Goal: Find specific page/section: Find specific page/section

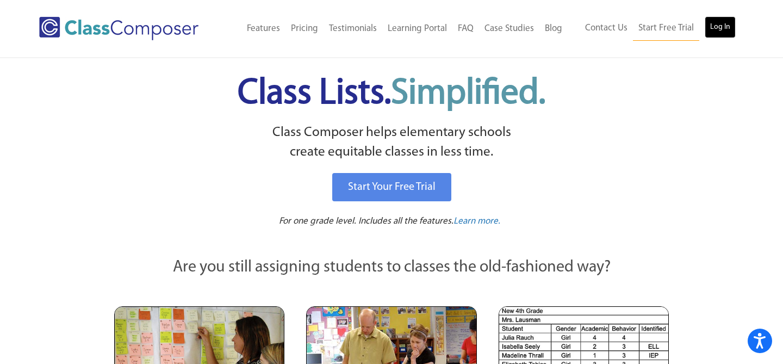
click at [714, 29] on link "Log In" at bounding box center [720, 27] width 31 height 22
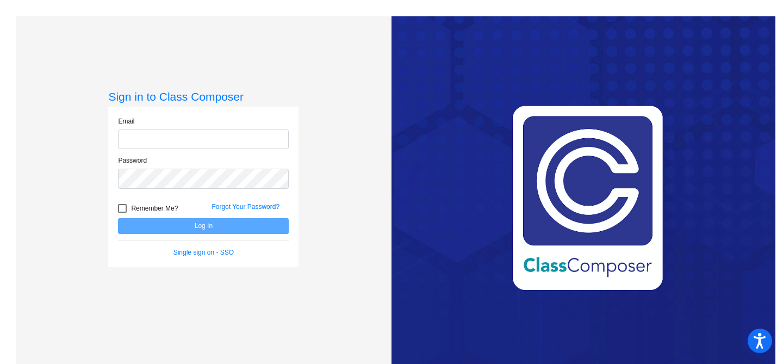
click at [233, 137] on input "email" at bounding box center [203, 139] width 171 height 20
click at [214, 138] on input "#Classcomposer2025" at bounding box center [203, 139] width 171 height 20
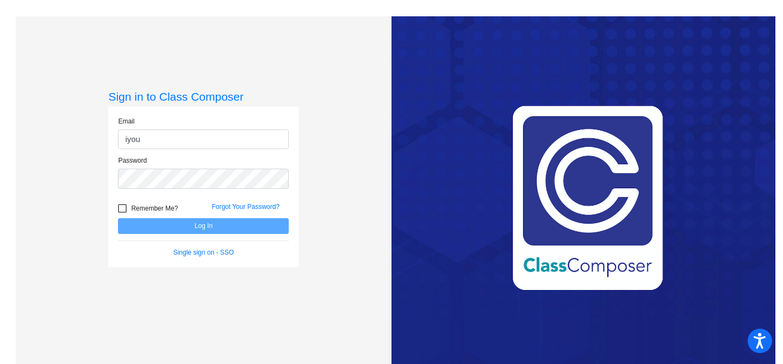
type input "[EMAIL_ADDRESS][DOMAIN_NAME]"
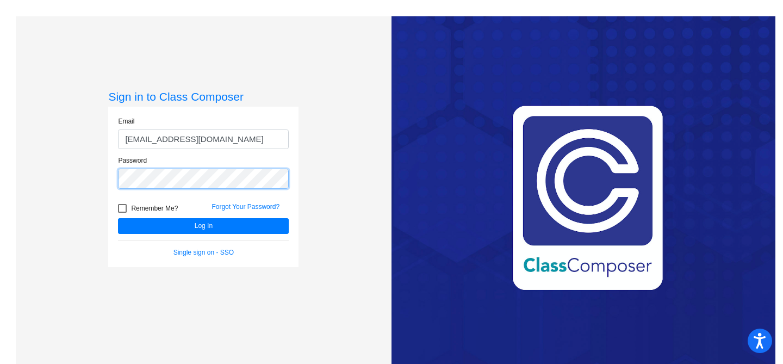
click at [118, 218] on button "Log In" at bounding box center [203, 226] width 171 height 16
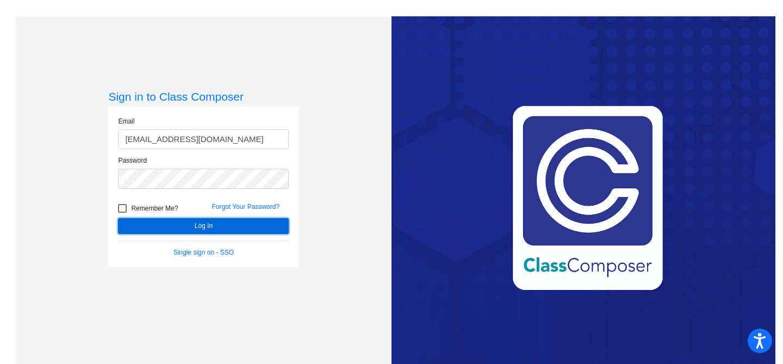
click at [212, 226] on button "Log In" at bounding box center [203, 226] width 171 height 16
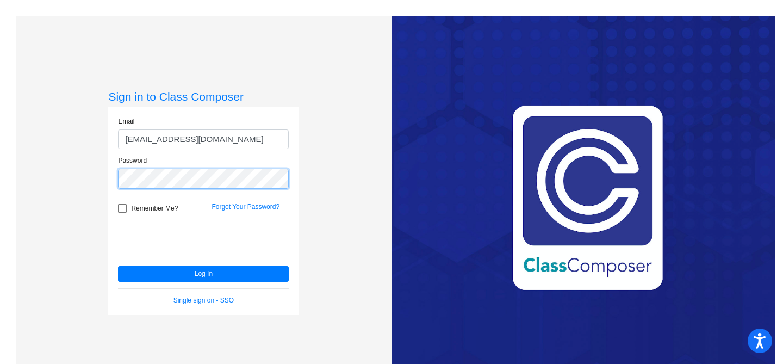
click at [118, 266] on button "Log In" at bounding box center [203, 274] width 171 height 16
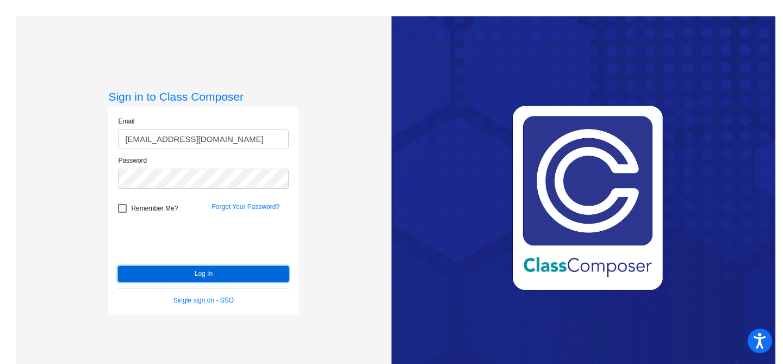
click at [212, 273] on button "Log In" at bounding box center [203, 274] width 171 height 16
click at [203, 272] on button "Log In" at bounding box center [203, 274] width 171 height 16
click at [208, 272] on button "Log In" at bounding box center [203, 274] width 171 height 16
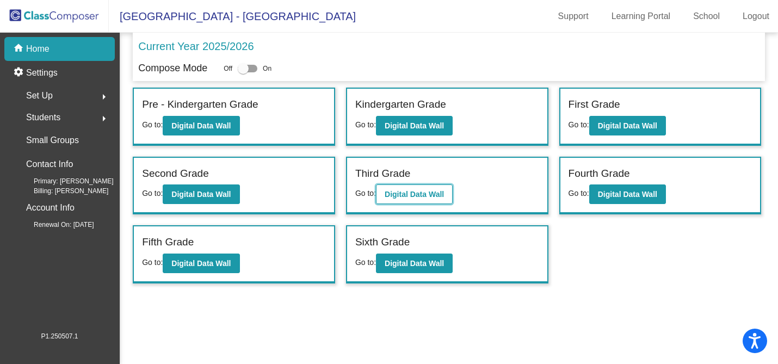
click at [405, 190] on b "Digital Data Wall" at bounding box center [413, 194] width 59 height 9
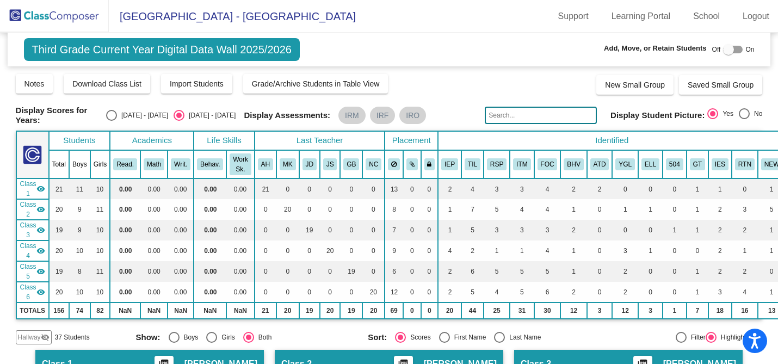
click at [523, 114] on input "text" at bounding box center [541, 115] width 112 height 17
type input "[PERSON_NAME]"
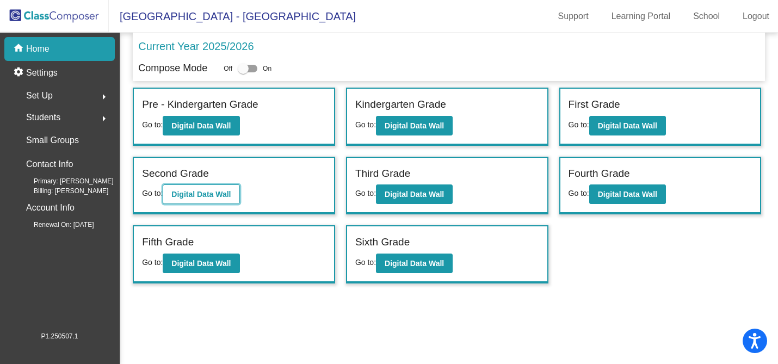
click at [205, 195] on b "Digital Data Wall" at bounding box center [200, 194] width 59 height 9
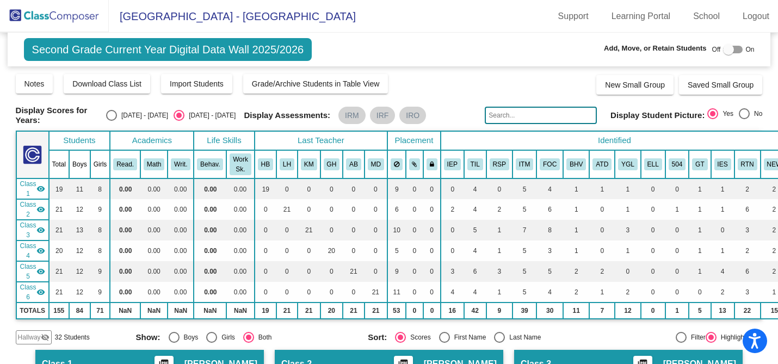
click at [500, 114] on input "text" at bounding box center [541, 115] width 112 height 17
type input "[PERSON_NAME]"
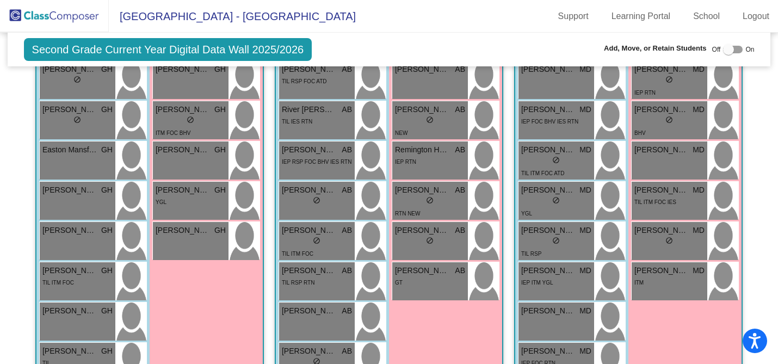
scroll to position [902, 0]
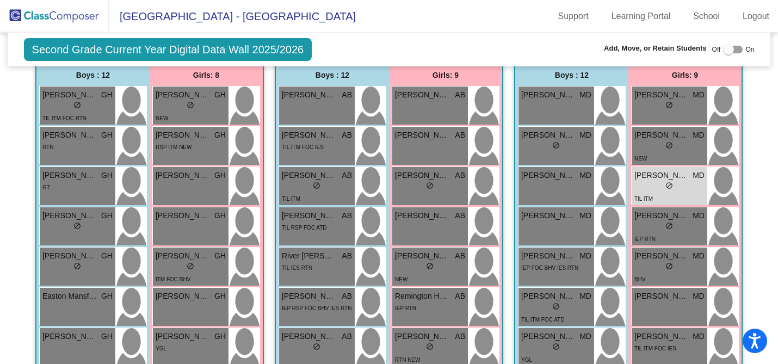
click at [724, 45] on div at bounding box center [728, 49] width 11 height 11
checkbox input "true"
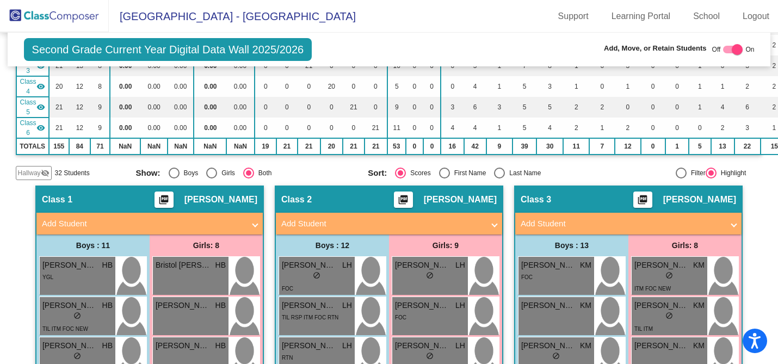
scroll to position [128, 0]
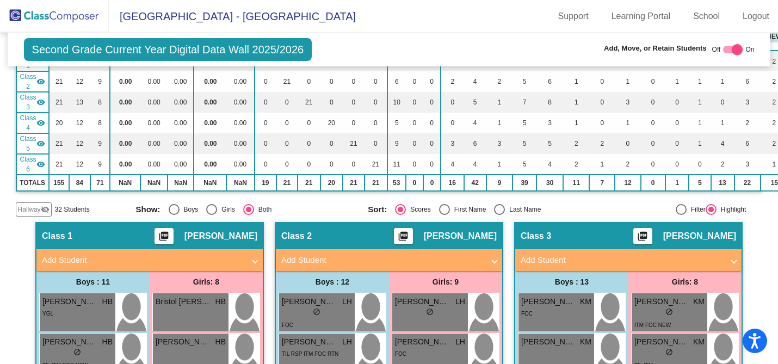
click at [35, 204] on span "Hallway" at bounding box center [29, 209] width 23 height 10
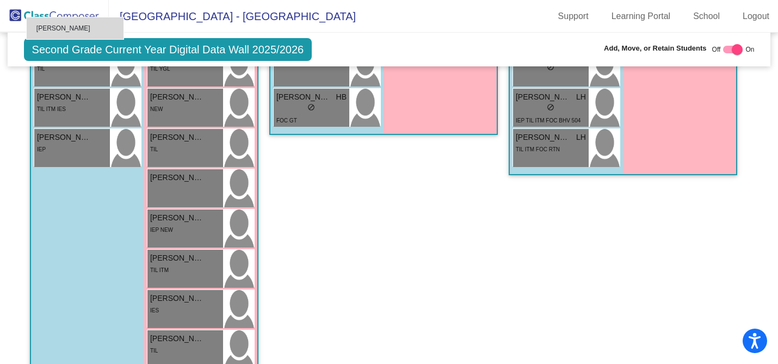
scroll to position [730, 0]
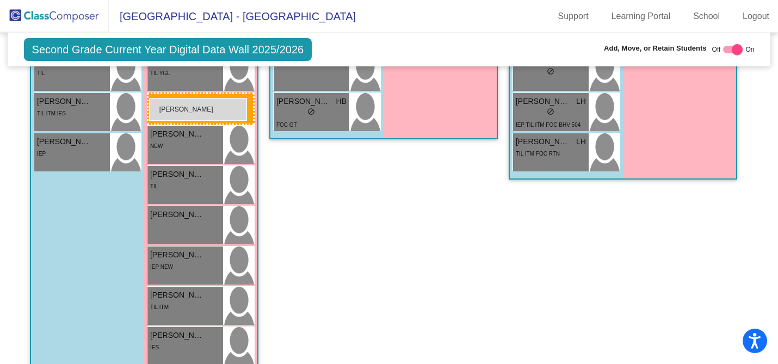
drag, startPoint x: 449, startPoint y: 246, endPoint x: 149, endPoint y: 98, distance: 334.6
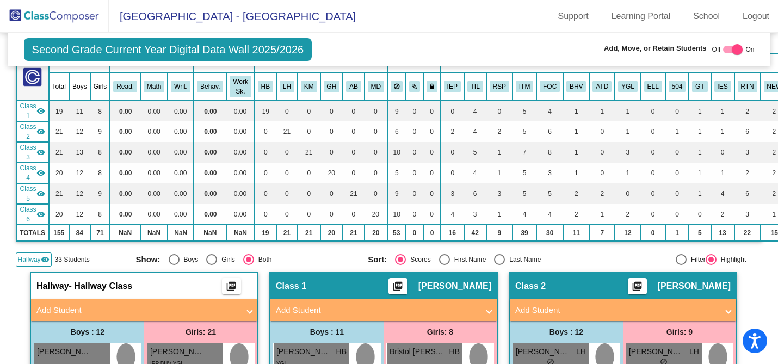
scroll to position [0, 0]
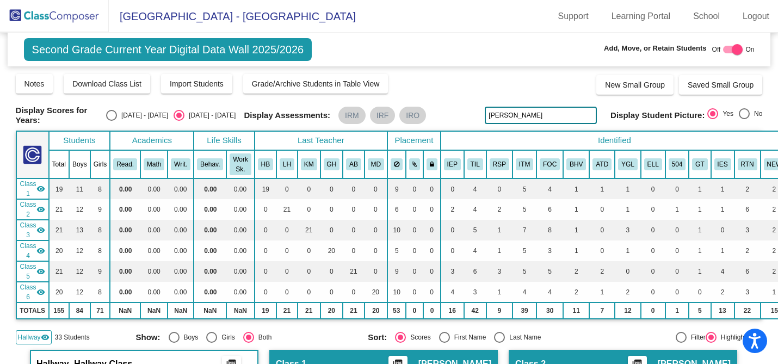
click at [512, 116] on input "[PERSON_NAME]" at bounding box center [541, 115] width 112 height 17
click at [541, 111] on input "[PERSON_NAME]" at bounding box center [541, 115] width 112 height 17
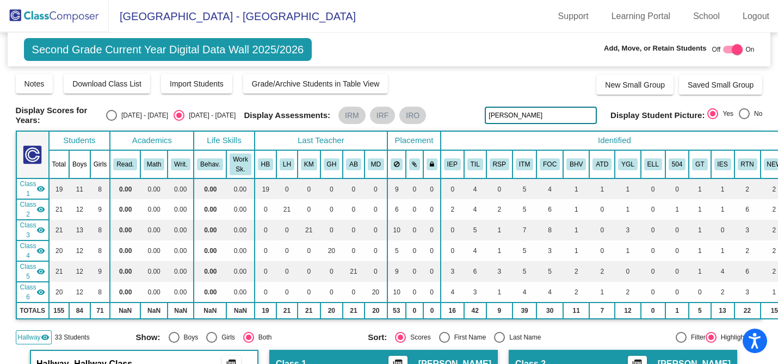
click at [541, 111] on input "[PERSON_NAME]" at bounding box center [541, 115] width 112 height 17
click at [516, 113] on input "[PERSON_NAME]" at bounding box center [541, 115] width 112 height 17
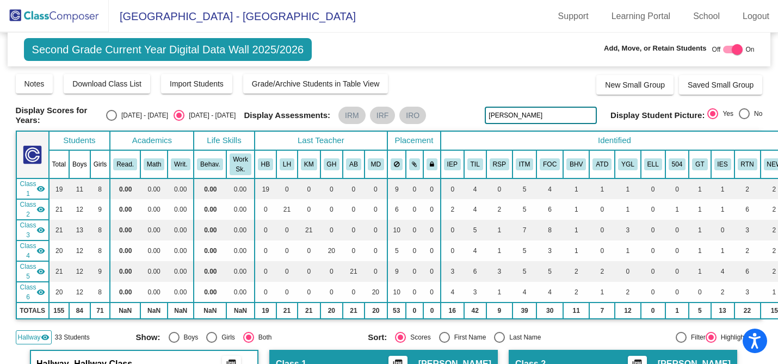
type input "[PERSON_NAME]"
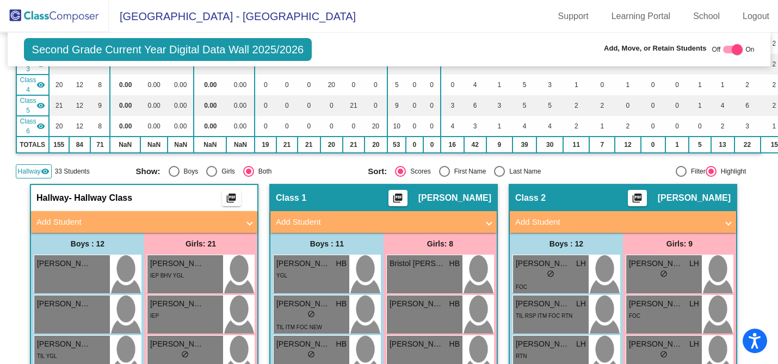
scroll to position [171, 0]
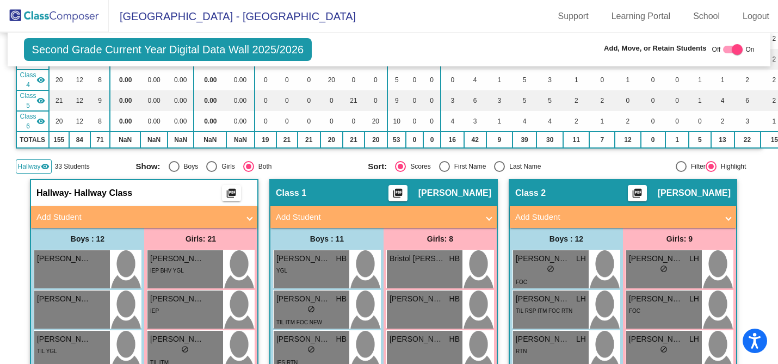
click at [42, 165] on mat-icon "visibility" at bounding box center [45, 166] width 9 height 9
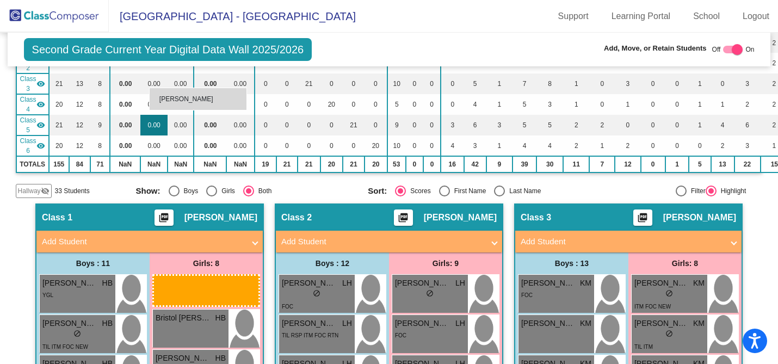
scroll to position [142, 0]
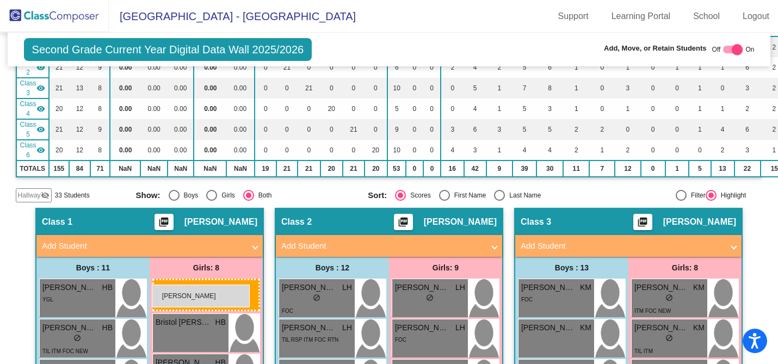
drag, startPoint x: 172, startPoint y: 193, endPoint x: 152, endPoint y: 284, distance: 93.5
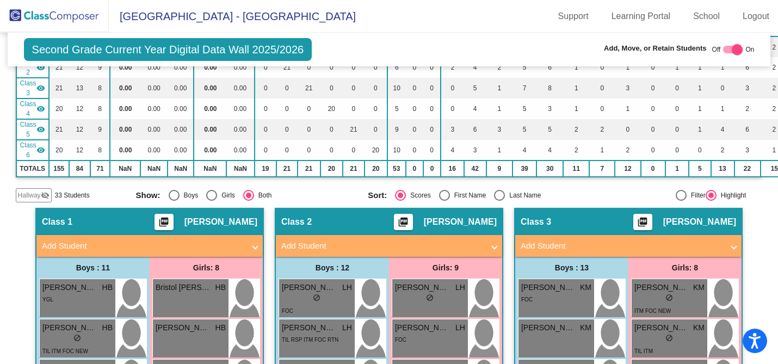
click at [45, 191] on mat-icon "visibility_off" at bounding box center [45, 195] width 9 height 9
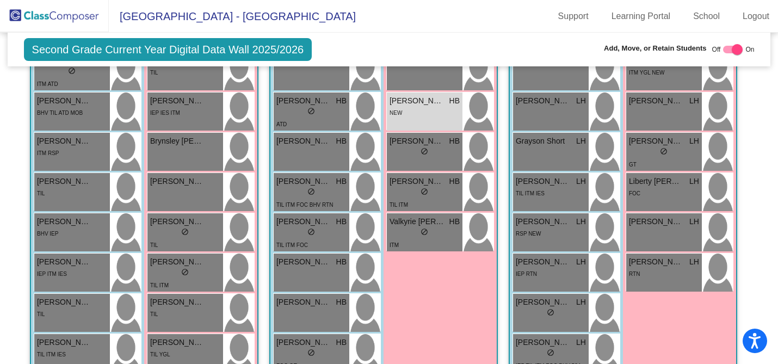
scroll to position [503, 0]
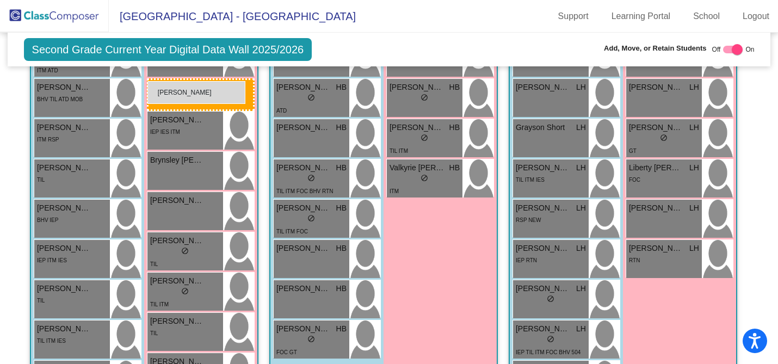
drag, startPoint x: 413, startPoint y: 95, endPoint x: 147, endPoint y: 81, distance: 265.8
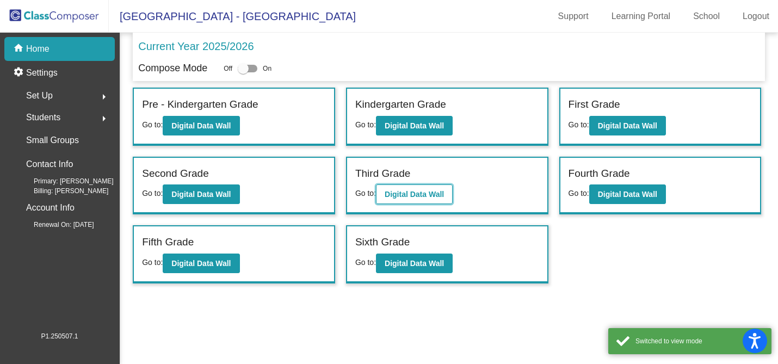
click at [405, 191] on b "Digital Data Wall" at bounding box center [413, 194] width 59 height 9
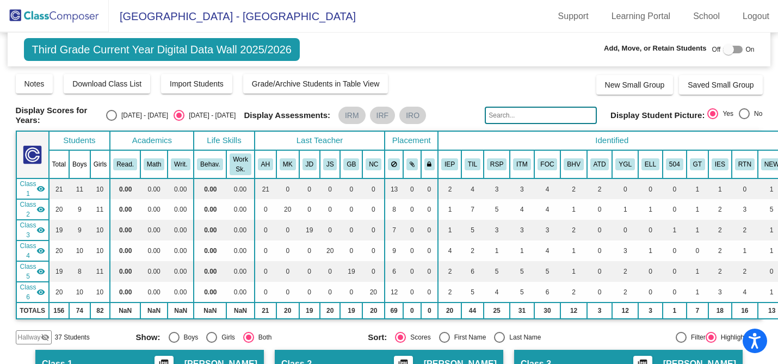
click at [508, 115] on input "text" at bounding box center [541, 115] width 112 height 17
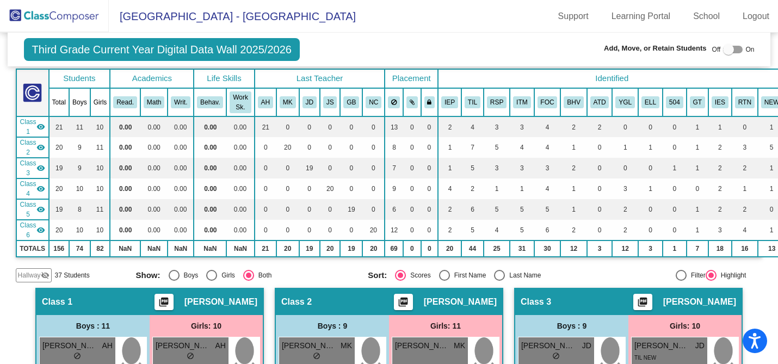
scroll to position [54, 0]
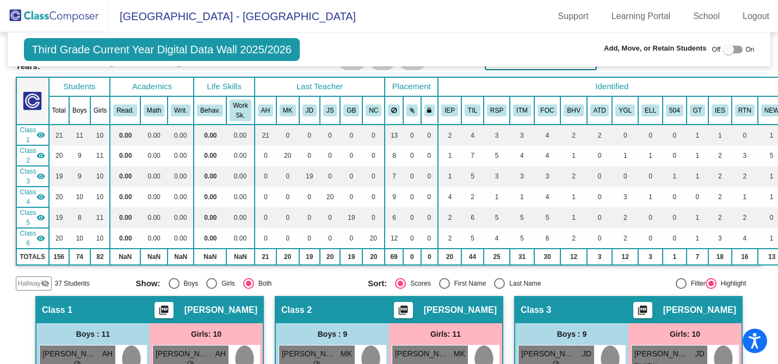
click at [43, 279] on mat-icon "visibility_off" at bounding box center [45, 283] width 9 height 9
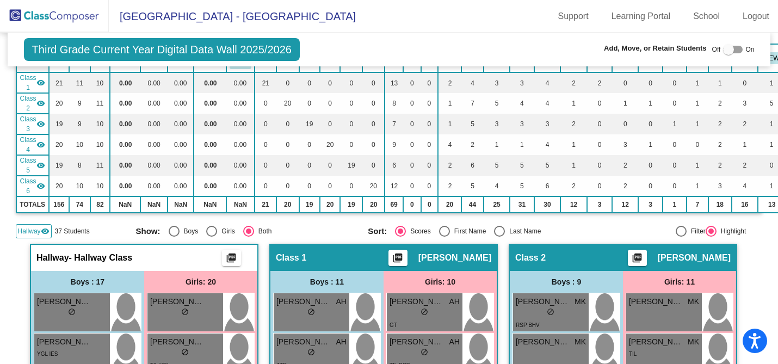
scroll to position [0, 0]
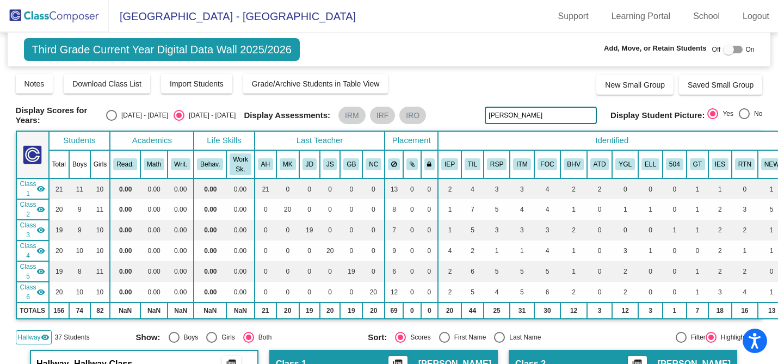
click at [527, 114] on input "[PERSON_NAME]" at bounding box center [541, 115] width 112 height 17
type input "[PERSON_NAME]"
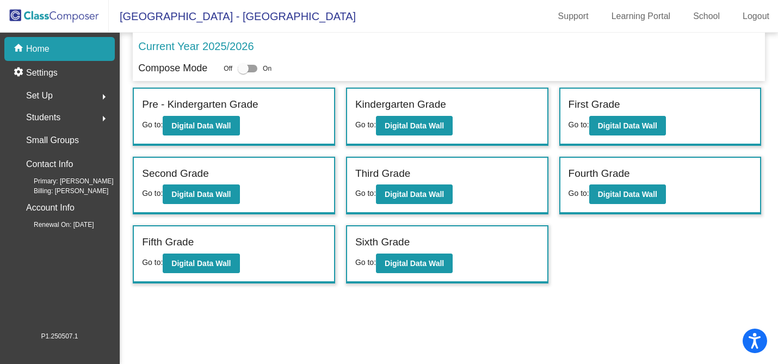
click at [52, 116] on span "Students" at bounding box center [43, 117] width 34 height 15
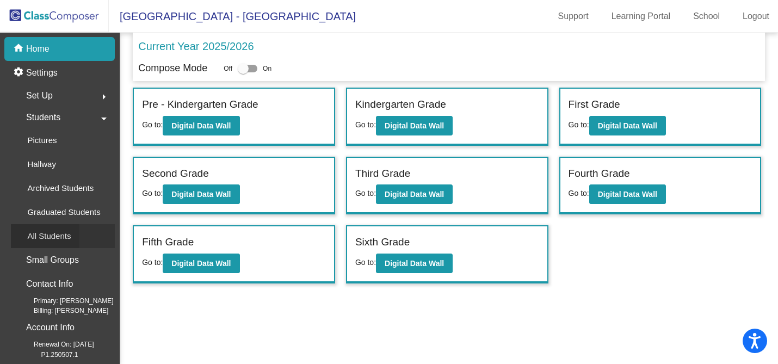
click at [52, 235] on p "All Students" at bounding box center [49, 235] width 44 height 13
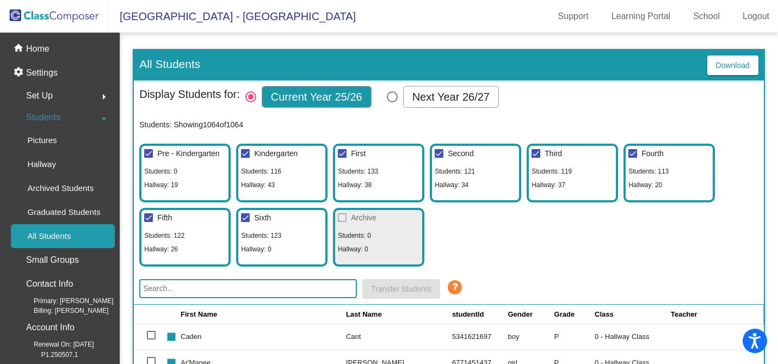
click at [209, 294] on input "text" at bounding box center [248, 288] width 218 height 19
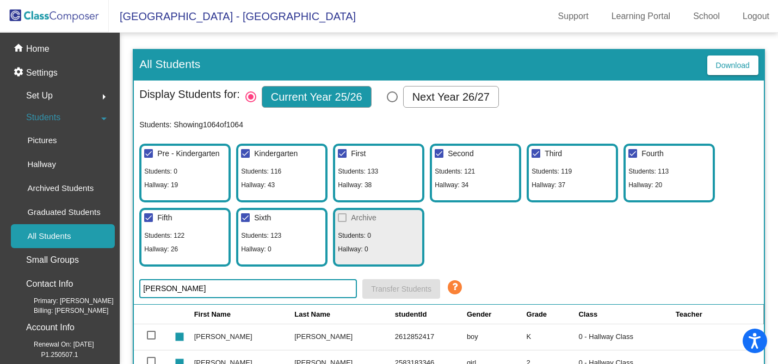
type input "[PERSON_NAME]"
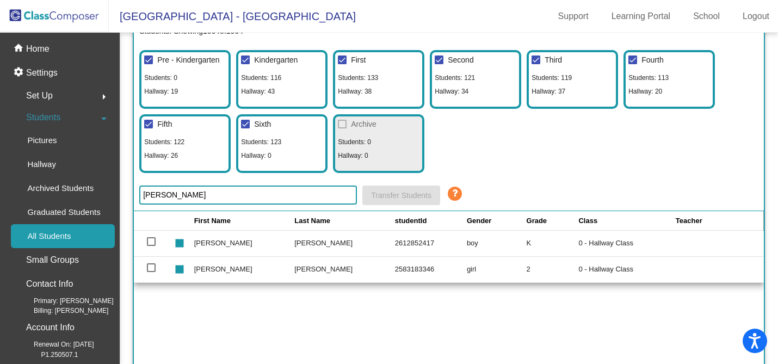
scroll to position [96, 0]
